Goal: Communication & Community: Participate in discussion

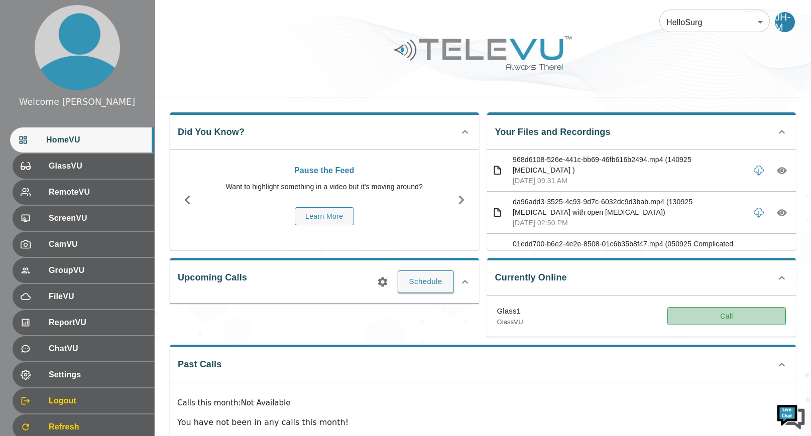
click at [720, 319] on button "Call" at bounding box center [726, 316] width 118 height 19
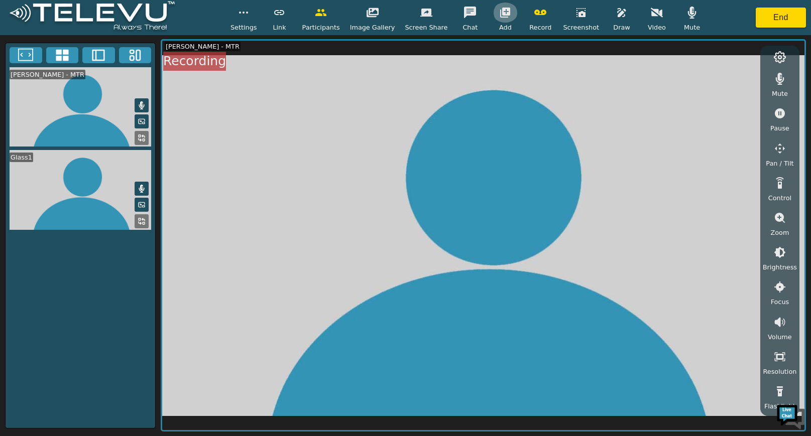
click at [500, 10] on icon "button" at bounding box center [505, 13] width 10 height 10
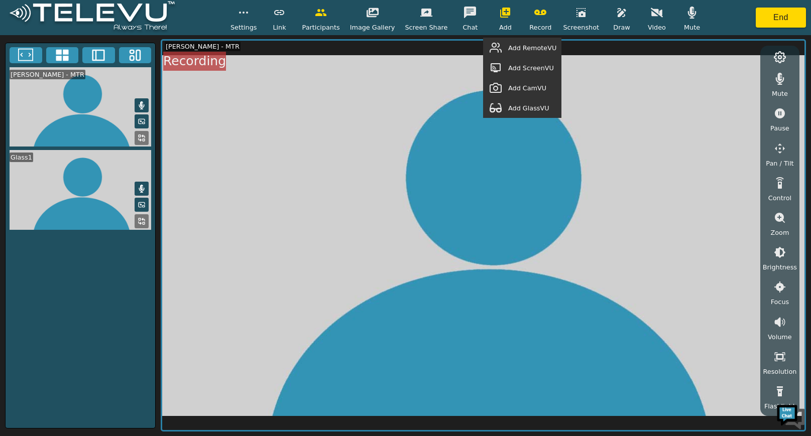
click at [547, 113] on div "Add GlassVU" at bounding box center [522, 108] width 78 height 20
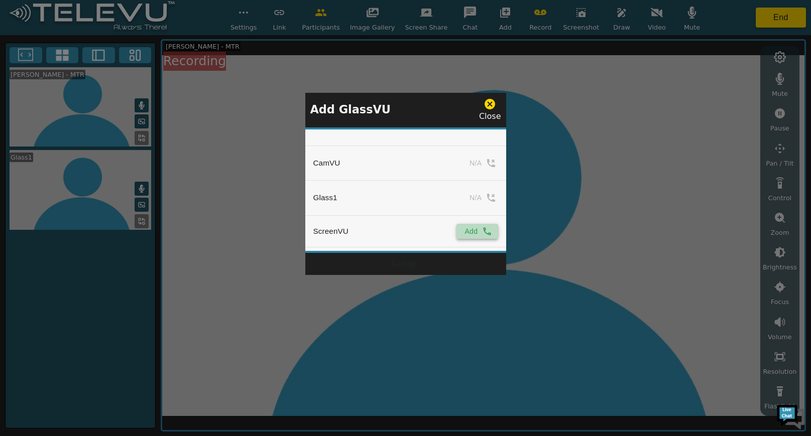
click at [458, 231] on button "Add" at bounding box center [476, 231] width 41 height 15
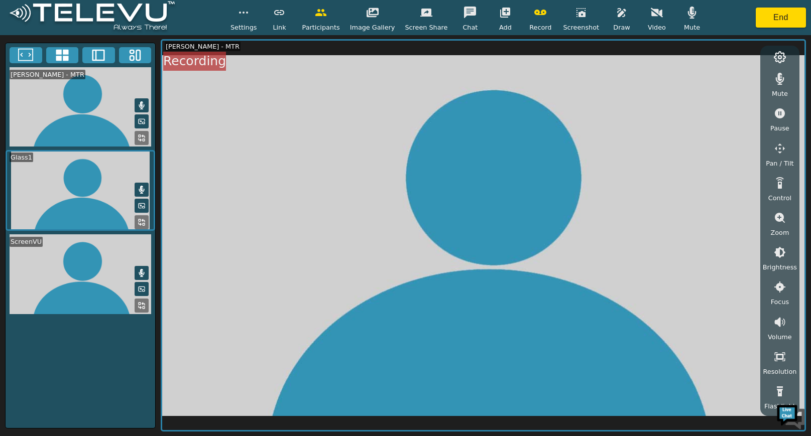
click at [775, 263] on span "Brightness" at bounding box center [779, 267] width 34 height 10
click at [780, 305] on icon "button" at bounding box center [779, 307] width 12 height 12
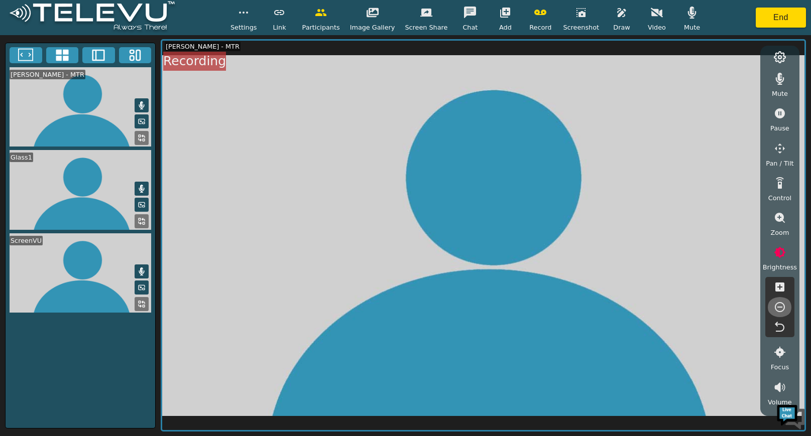
click at [780, 305] on icon "button" at bounding box center [779, 307] width 12 height 12
click at [500, 11] on icon "button" at bounding box center [505, 13] width 10 height 10
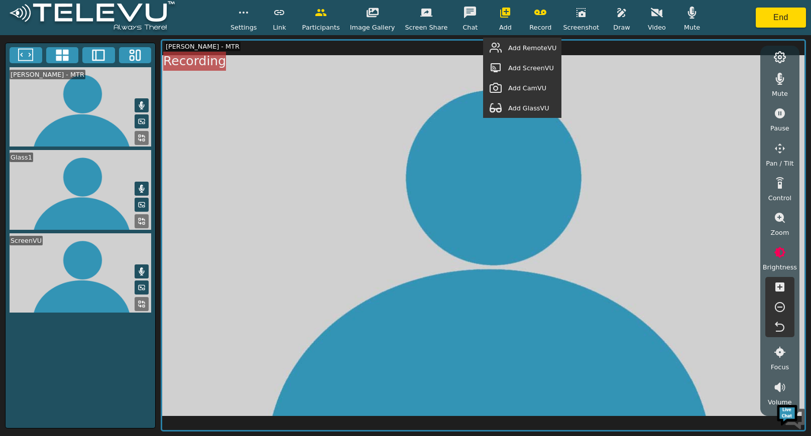
click at [534, 48] on span "Add RemoteVU" at bounding box center [532, 48] width 48 height 10
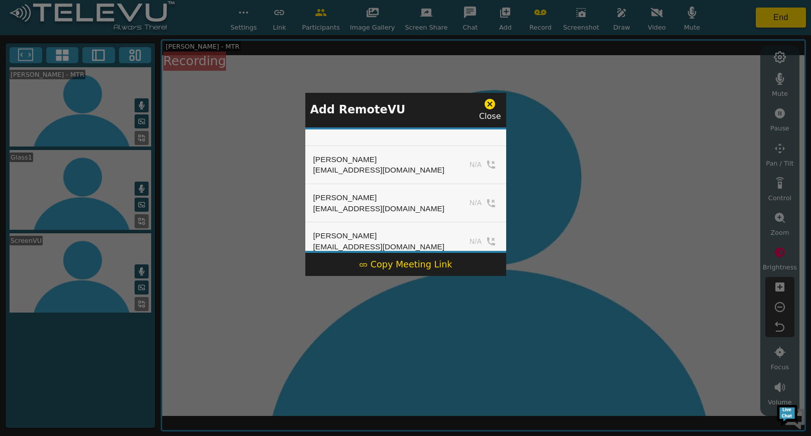
click at [409, 263] on div "Copy Meeting Link" at bounding box center [405, 264] width 93 height 13
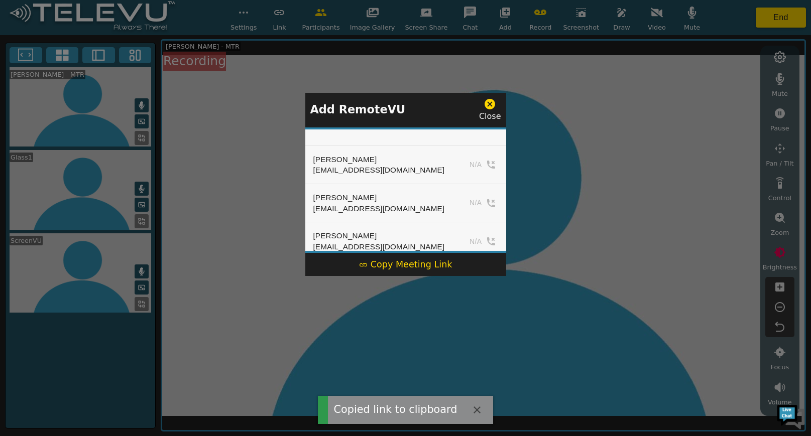
click at [490, 101] on icon at bounding box center [489, 104] width 11 height 11
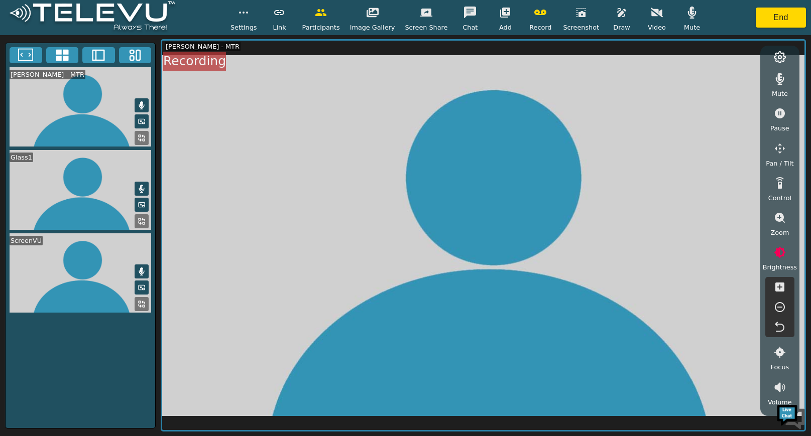
click at [143, 305] on rect at bounding box center [144, 306] width 2 height 2
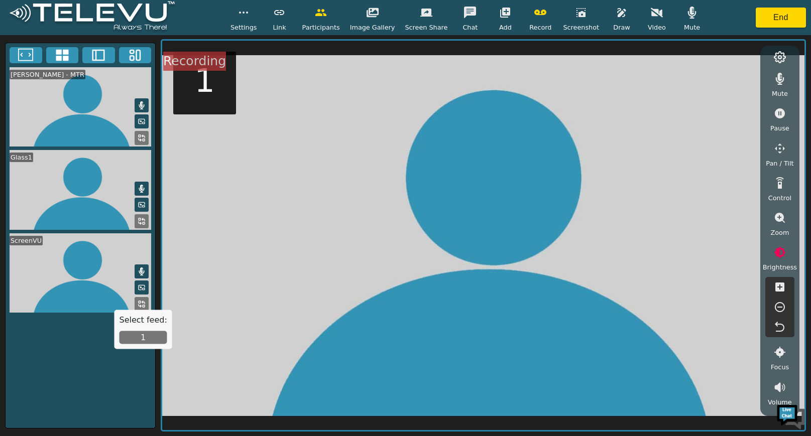
click at [150, 329] on div "Select feed: 1" at bounding box center [143, 329] width 58 height 39
click at [142, 336] on button "1" at bounding box center [143, 337] width 48 height 13
